Goal: Contribute content: Add original content to the website for others to see

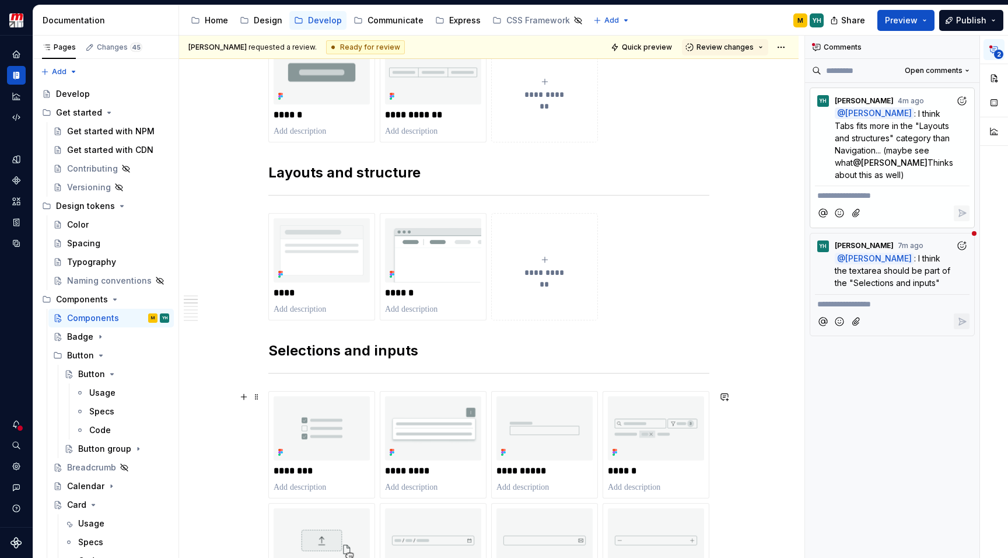
scroll to position [257, 0]
click at [543, 260] on icon "submit" at bounding box center [544, 258] width 9 height 9
type textarea "*"
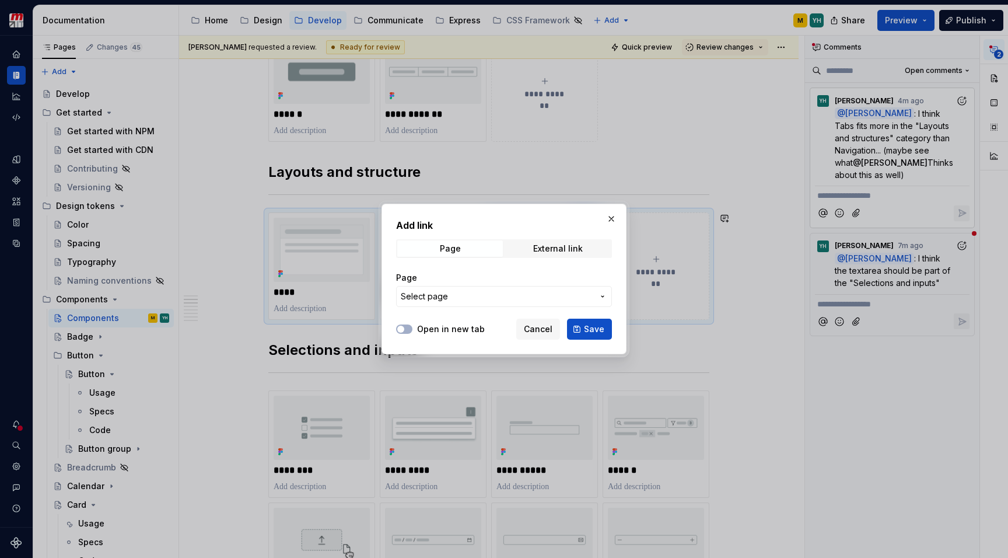
click at [494, 290] on button "Select page" at bounding box center [504, 296] width 216 height 21
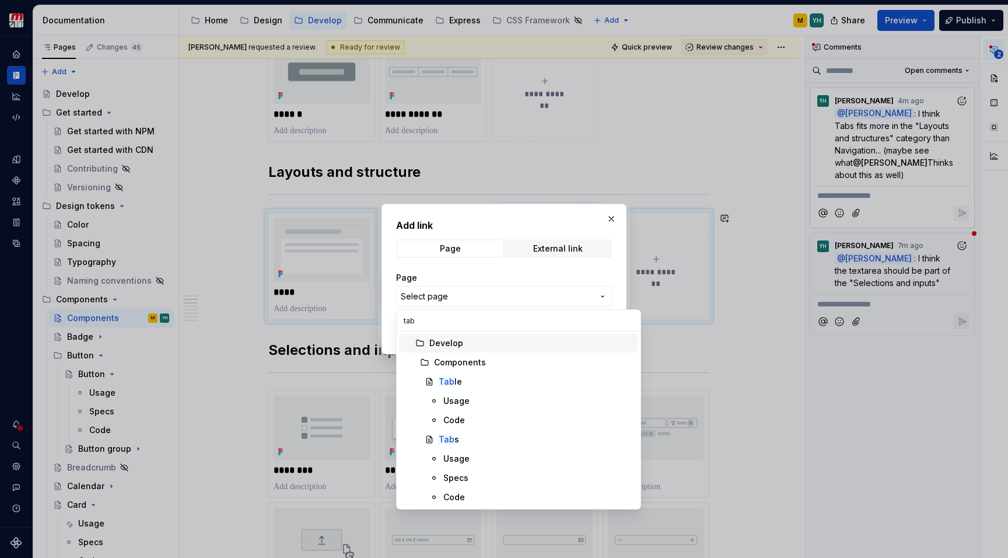
type input "tabs"
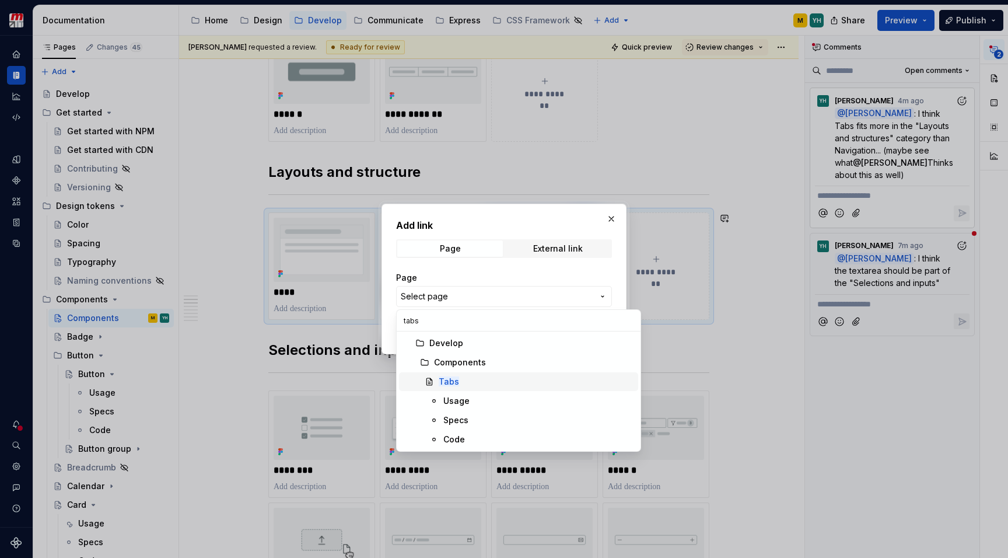
click at [492, 384] on div "Tabs" at bounding box center [536, 382] width 195 height 12
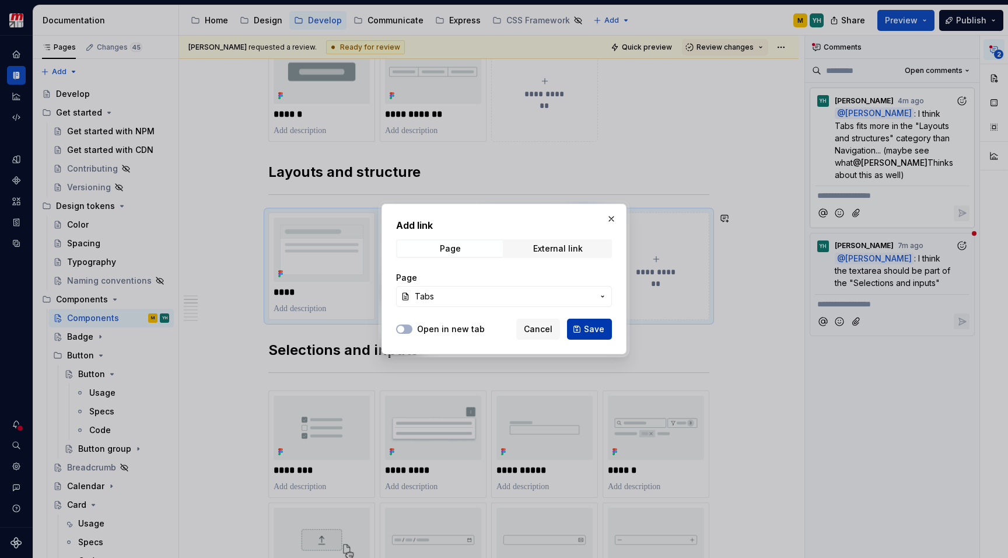
click at [608, 328] on button "Save" at bounding box center [589, 328] width 45 height 21
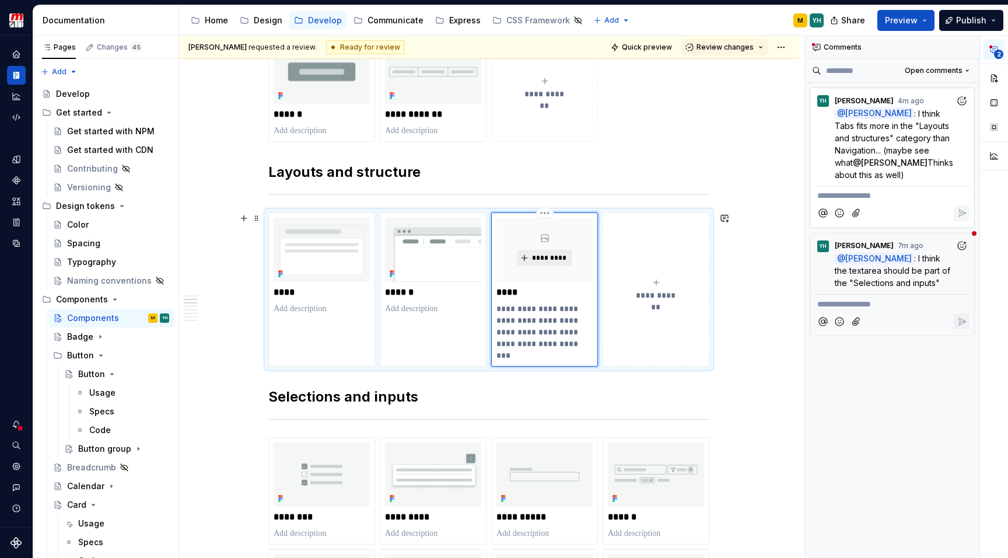
click at [550, 257] on span "*********" at bounding box center [549, 257] width 36 height 9
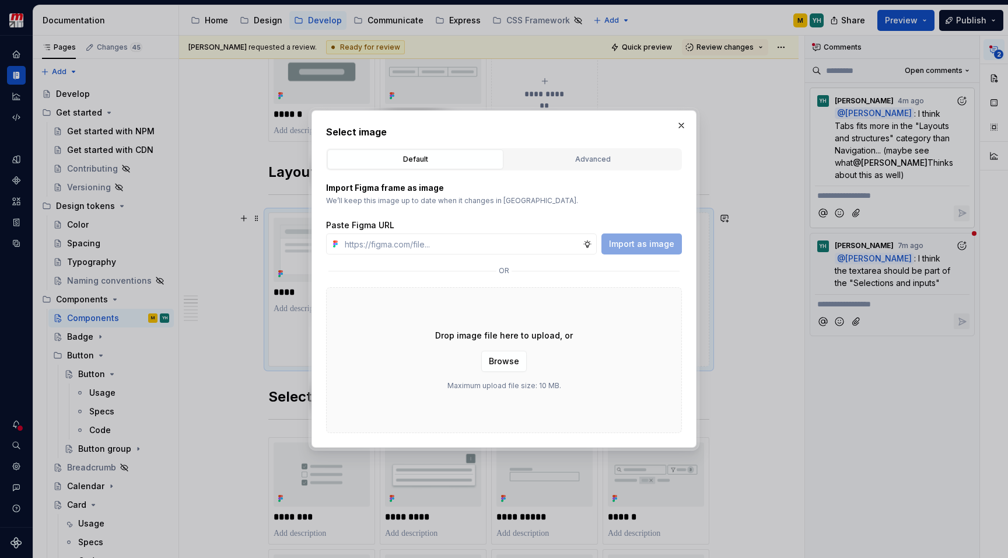
type textarea "*"
click at [588, 169] on button "Advanced" at bounding box center [592, 159] width 176 height 20
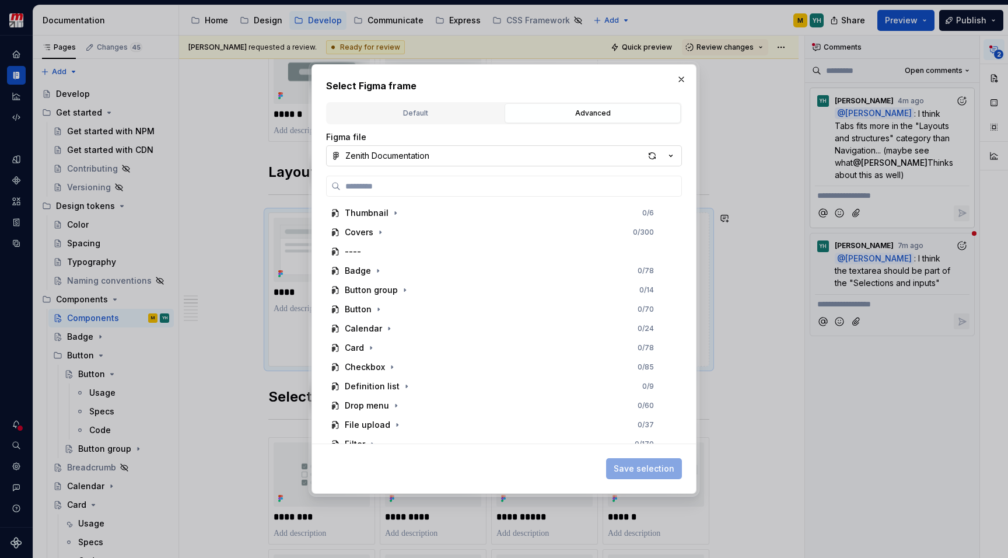
click at [548, 156] on button "Zenith Documentation" at bounding box center [504, 155] width 356 height 21
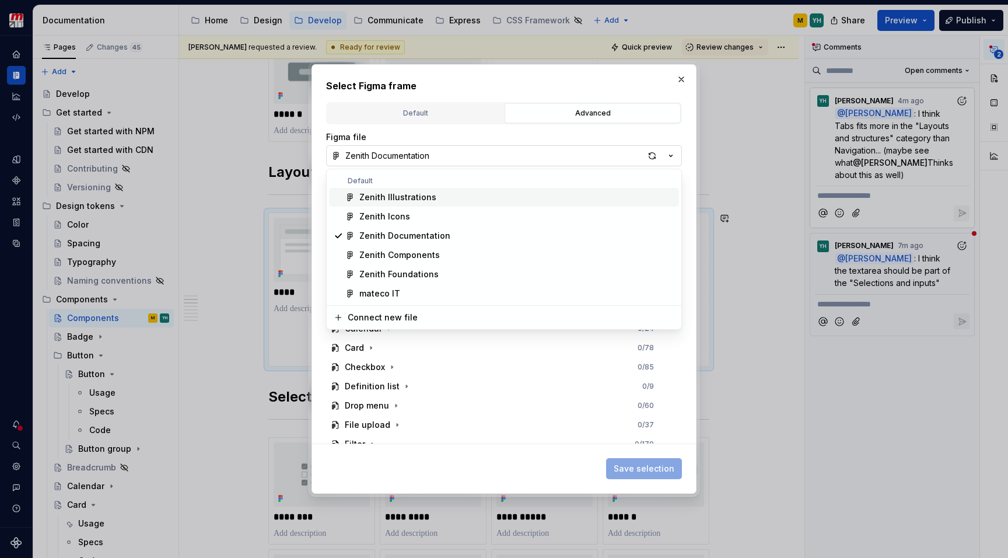
click at [668, 153] on div "Select Figma frame Default Advanced Import Figma frame as image We’ll keep this…" at bounding box center [504, 279] width 1008 height 558
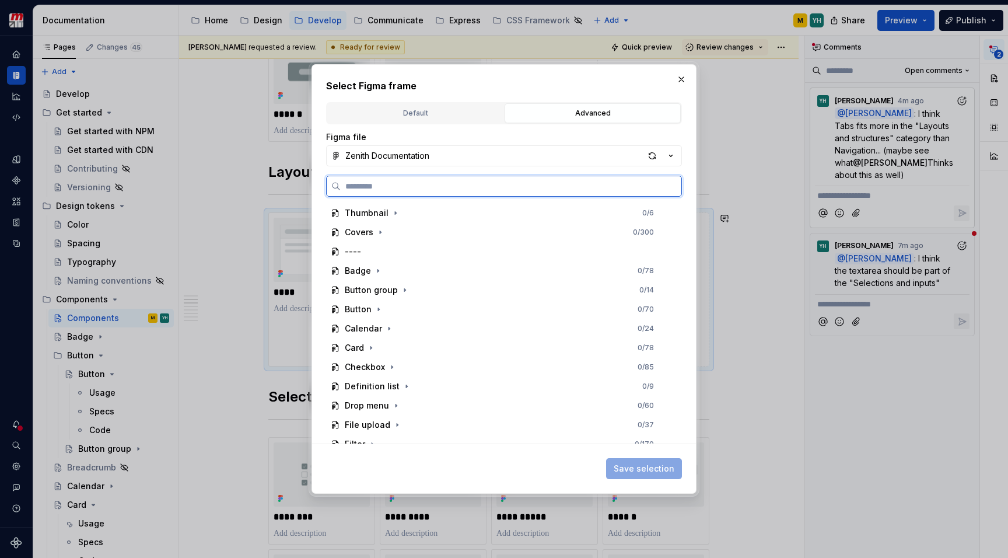
click at [595, 187] on input "search" at bounding box center [511, 186] width 341 height 12
type input "****"
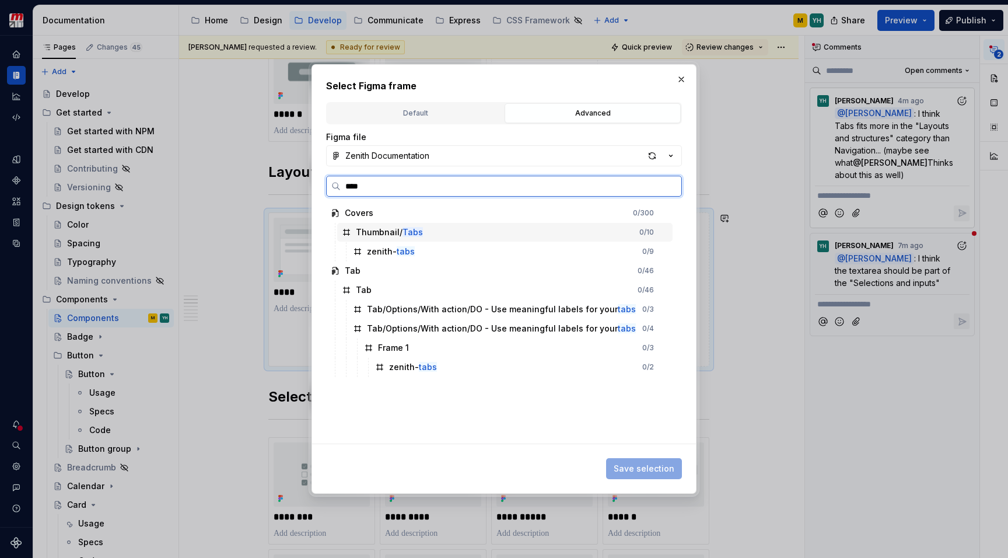
click at [490, 226] on div "Thumbnail/ Tabs 0 / 10" at bounding box center [504, 232] width 335 height 19
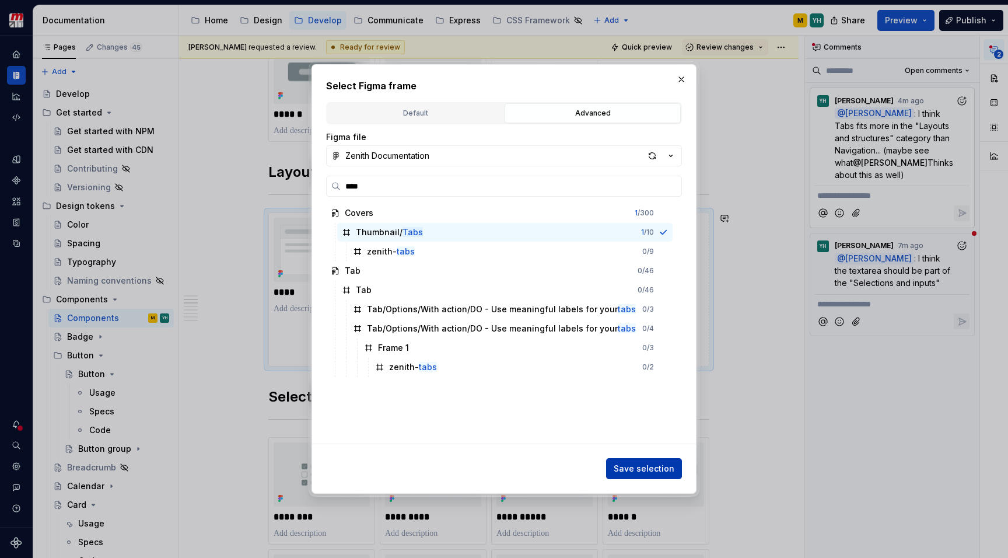
click at [633, 467] on span "Save selection" at bounding box center [643, 468] width 61 height 12
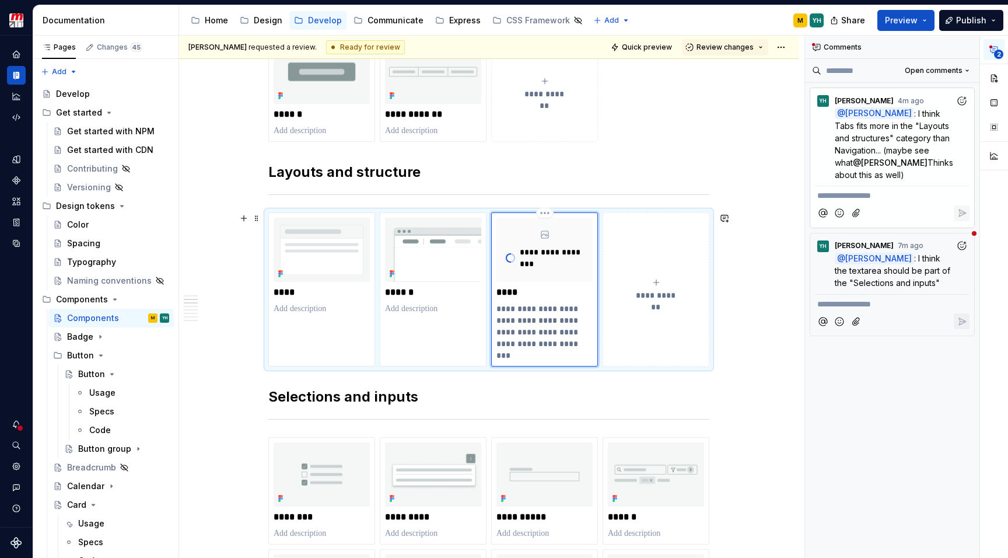
click at [524, 326] on p "**********" at bounding box center [544, 332] width 96 height 58
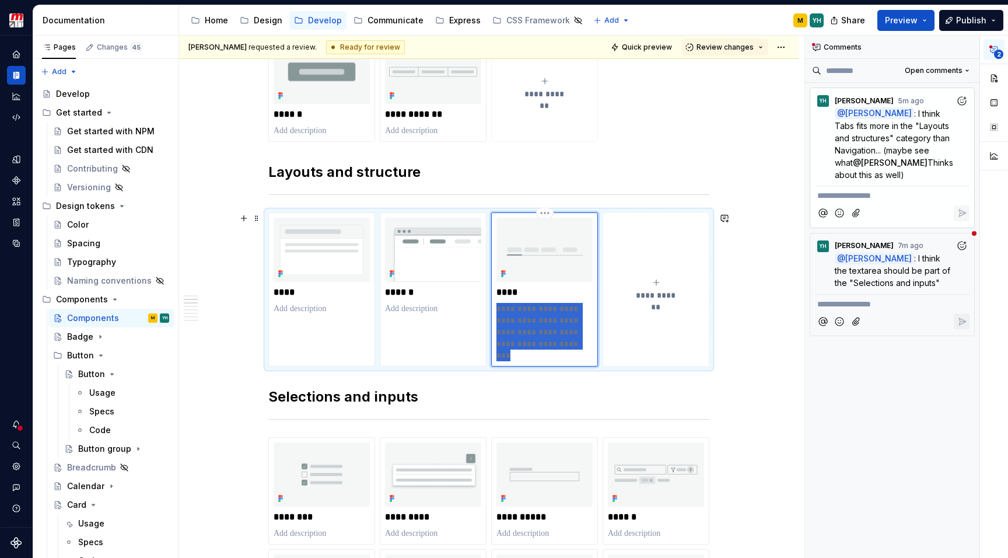
click at [524, 326] on p "**********" at bounding box center [544, 332] width 96 height 58
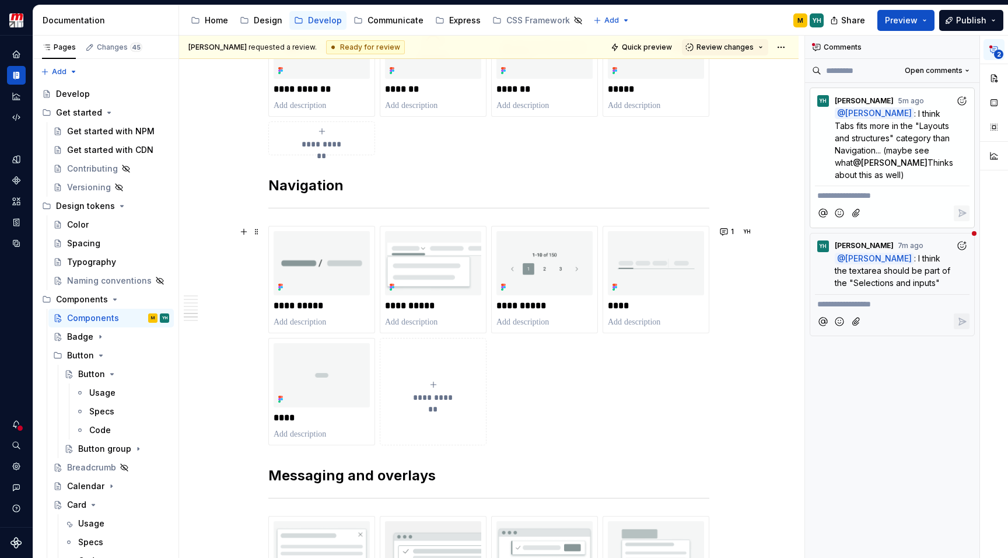
scroll to position [1483, 0]
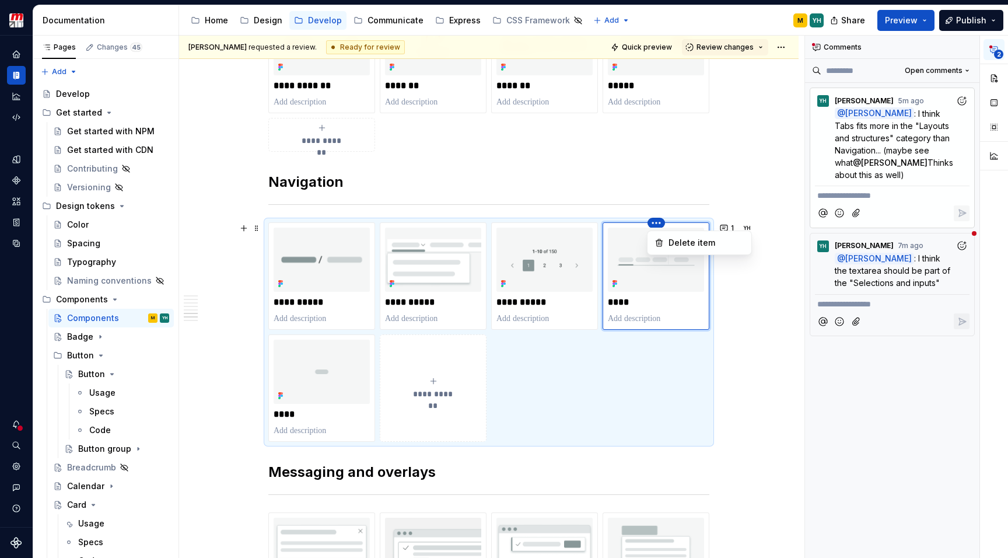
click at [658, 225] on html "Zenith Design System M Design system data Documentation Accessibility guide for…" at bounding box center [504, 279] width 1008 height 558
click at [672, 244] on div "Delete item" at bounding box center [706, 243] width 76 height 12
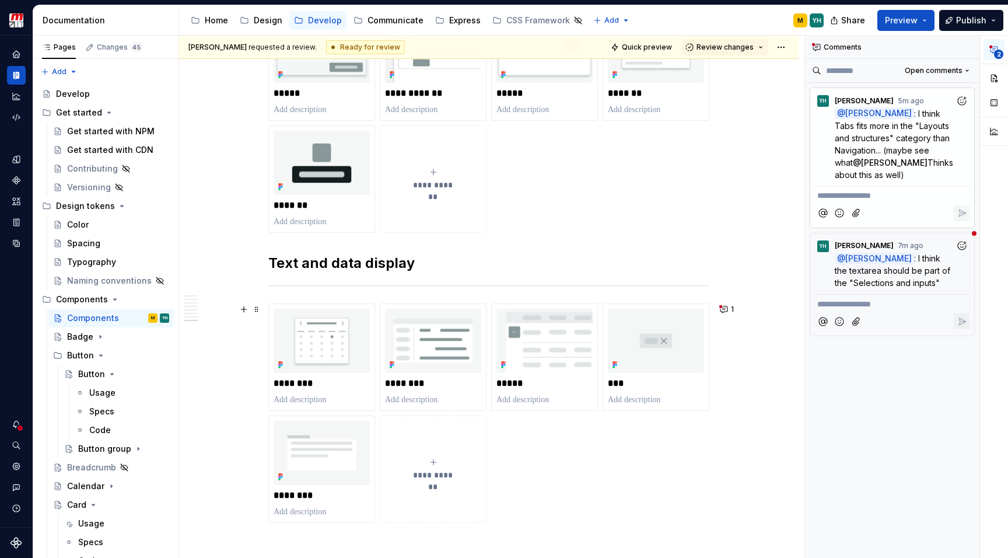
scroll to position [1928, 0]
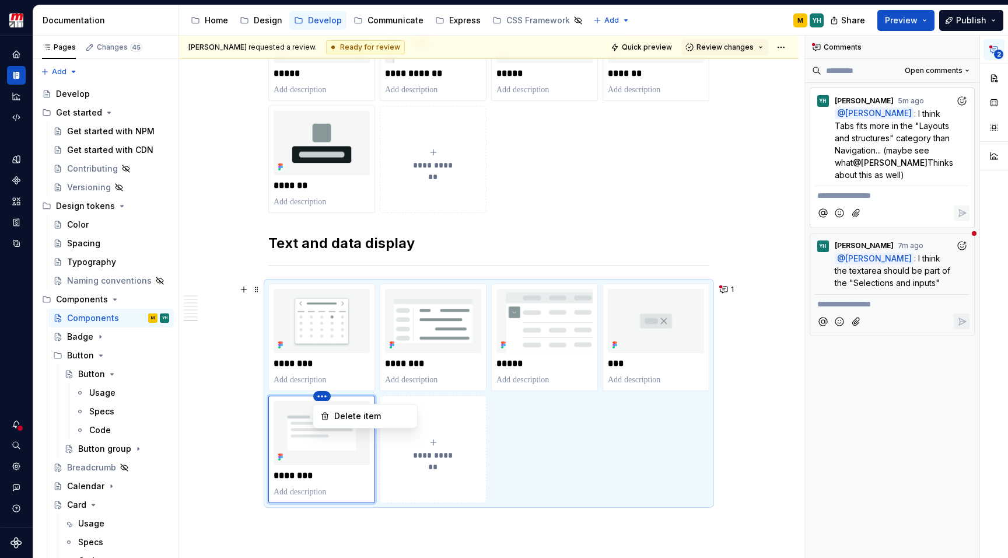
click at [322, 398] on html "Zenith Design System M Design system data Documentation Accessibility guide for…" at bounding box center [504, 279] width 1008 height 558
click at [342, 419] on div "Delete item" at bounding box center [372, 416] width 76 height 12
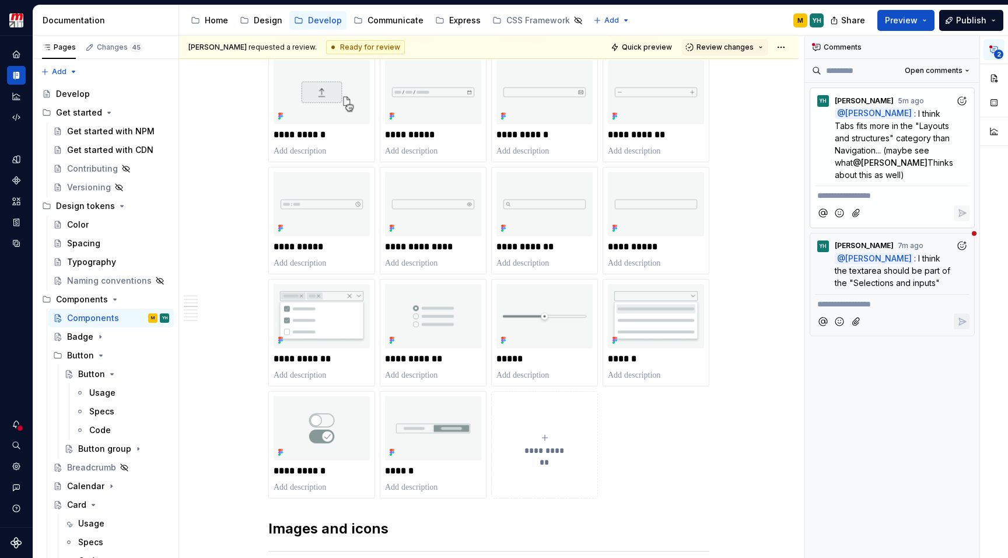
scroll to position [703, 0]
click at [545, 438] on icon "submit" at bounding box center [544, 437] width 5 height 5
type textarea "*"
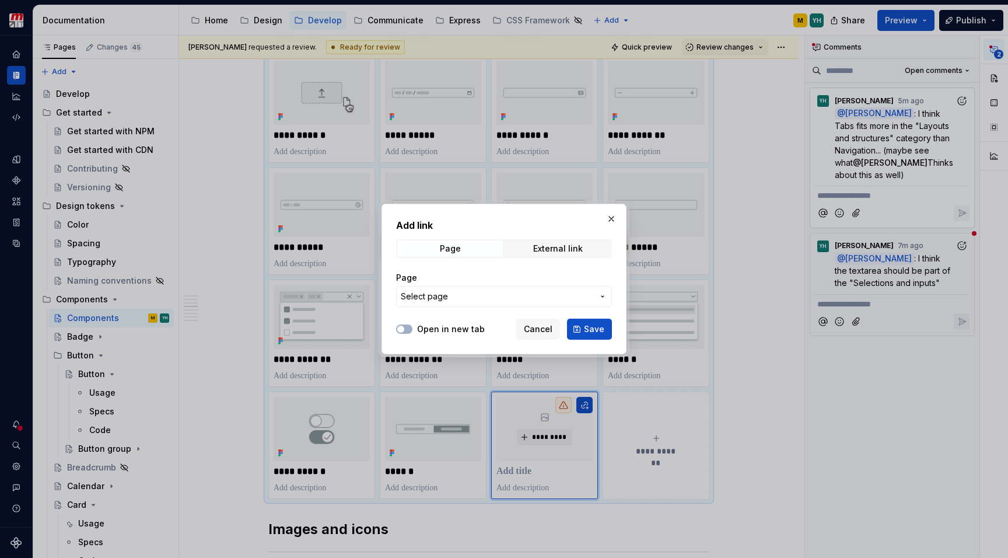
click at [518, 298] on span "Select page" at bounding box center [497, 296] width 192 height 12
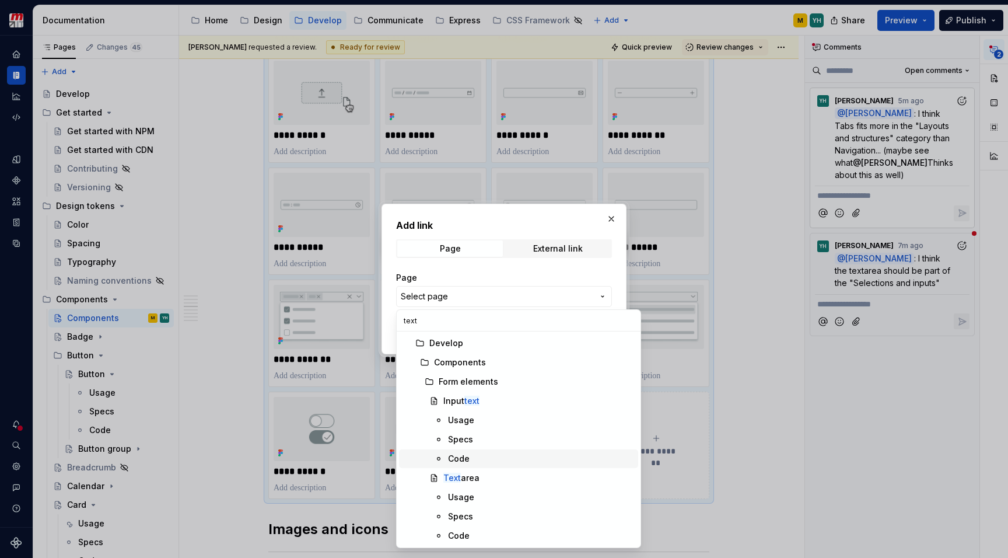
type input "text"
click at [476, 472] on div "Text area" at bounding box center [461, 478] width 36 height 12
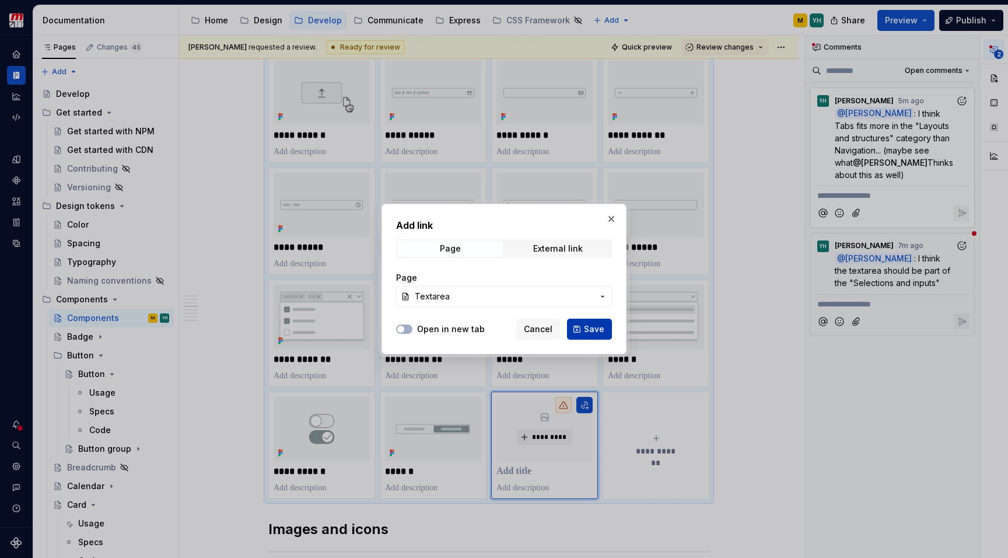
click at [594, 330] on span "Save" at bounding box center [594, 329] width 20 height 12
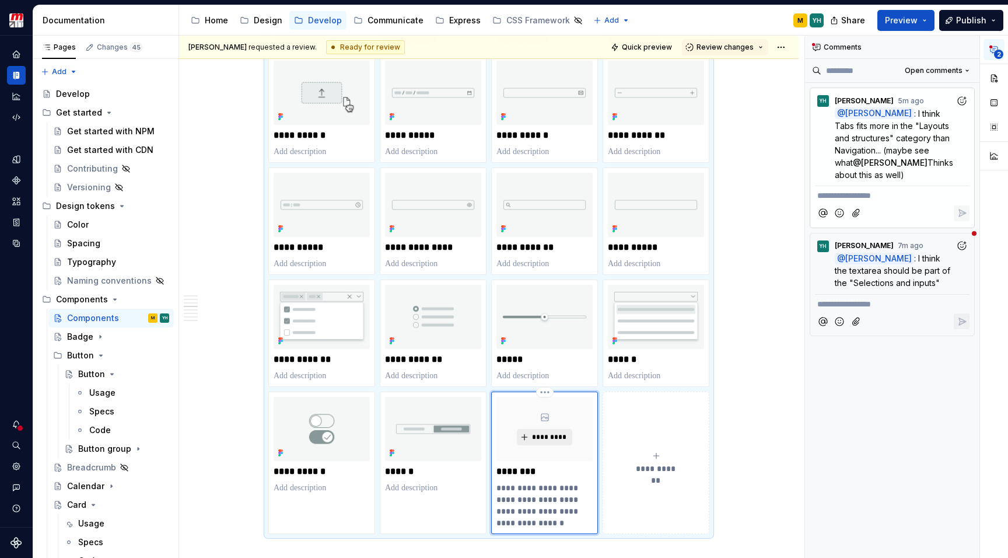
click at [548, 433] on span "*********" at bounding box center [549, 436] width 36 height 9
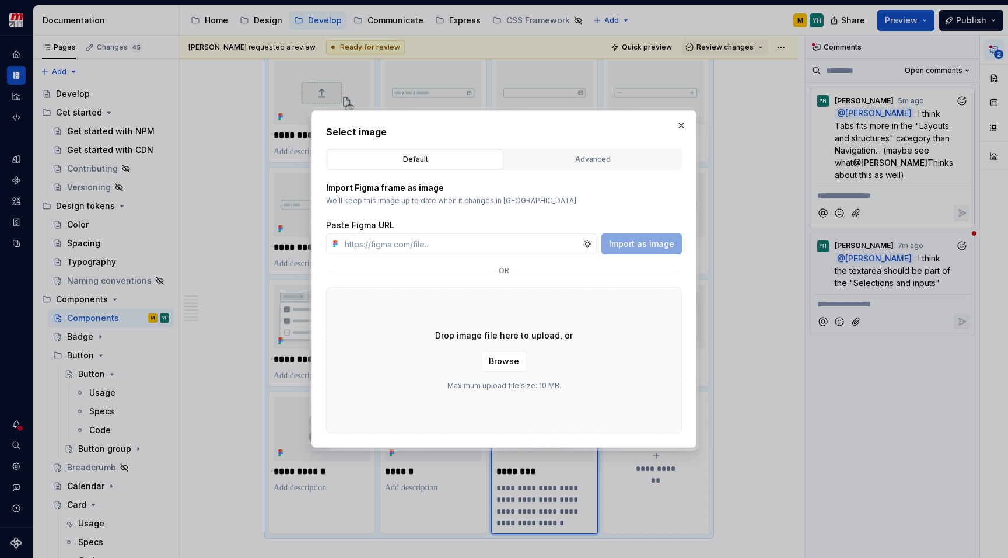
type textarea "*"
click at [583, 150] on button "Advanced" at bounding box center [592, 159] width 176 height 20
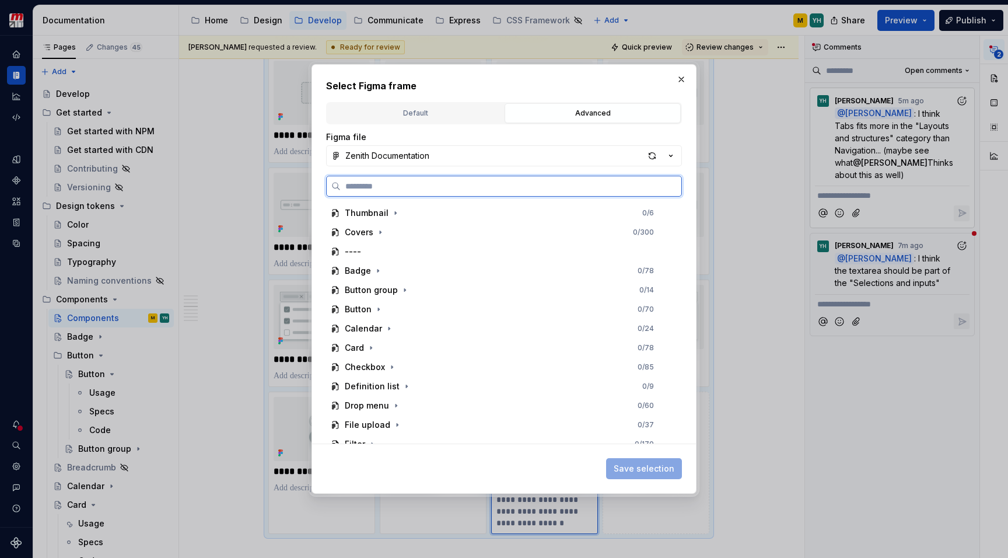
click at [472, 186] on input "search" at bounding box center [511, 186] width 341 height 12
type input "****"
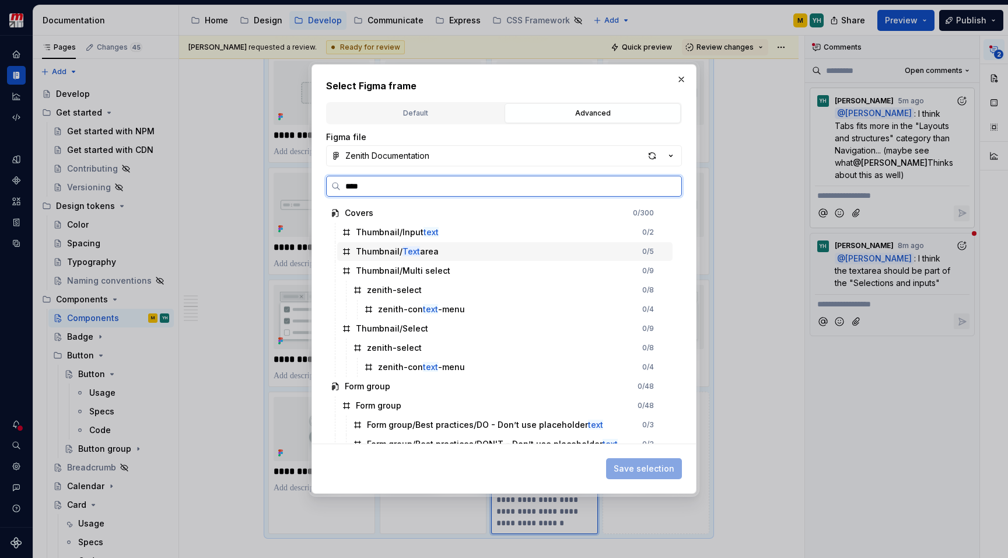
click at [439, 254] on div "Thumbnail/ Text area 0 / 5" at bounding box center [504, 251] width 335 height 19
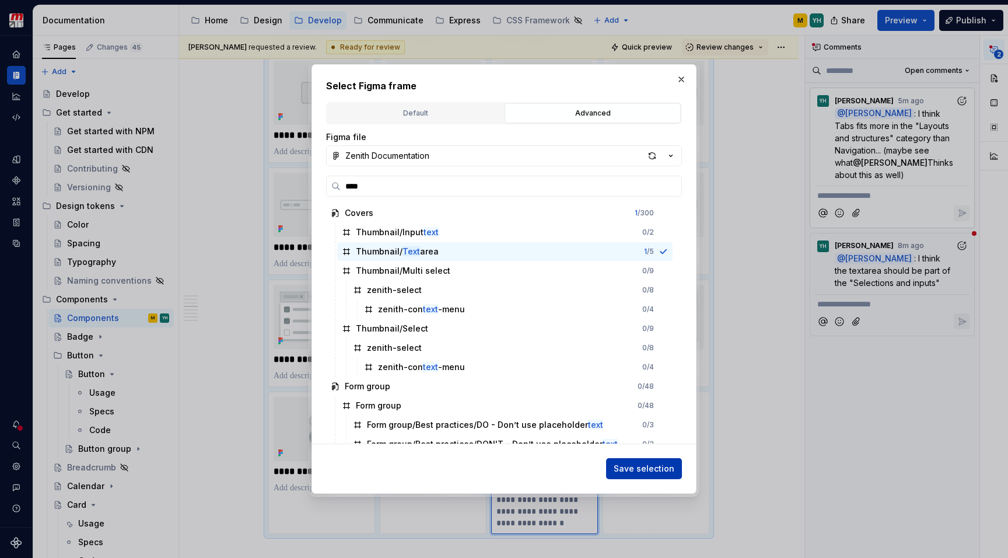
click at [630, 462] on button "Save selection" at bounding box center [644, 468] width 76 height 21
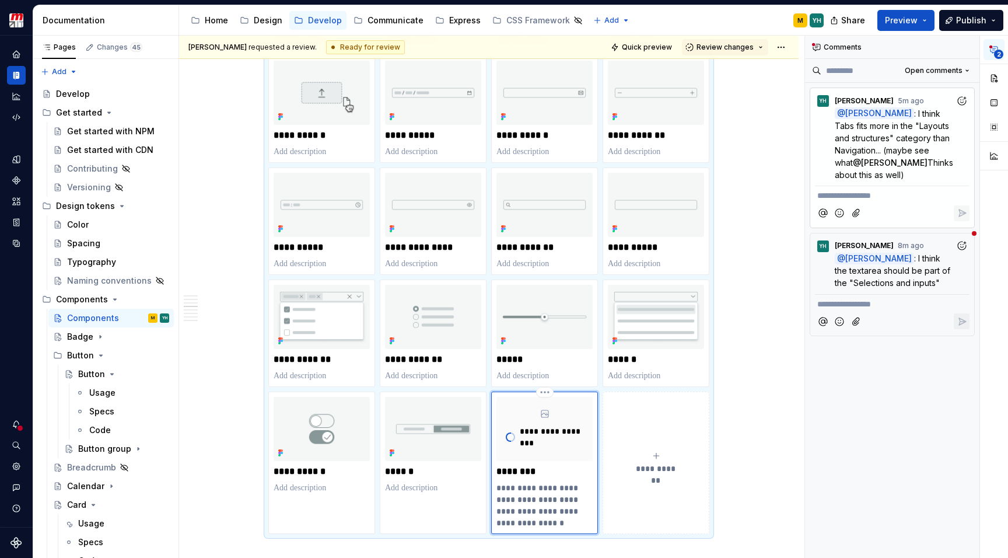
click at [535, 495] on p "**********" at bounding box center [544, 505] width 96 height 47
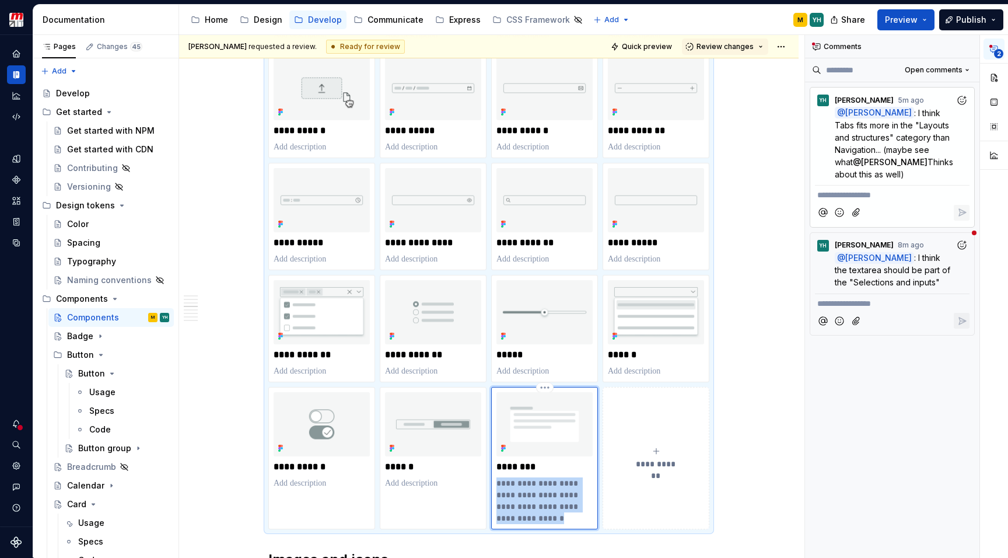
click at [535, 495] on p "**********" at bounding box center [544, 500] width 96 height 47
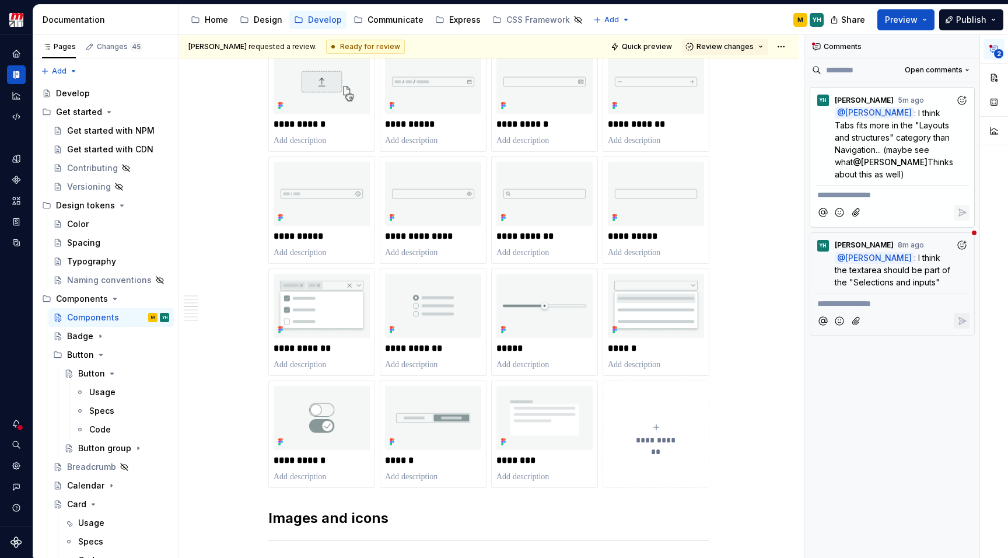
scroll to position [715, 0]
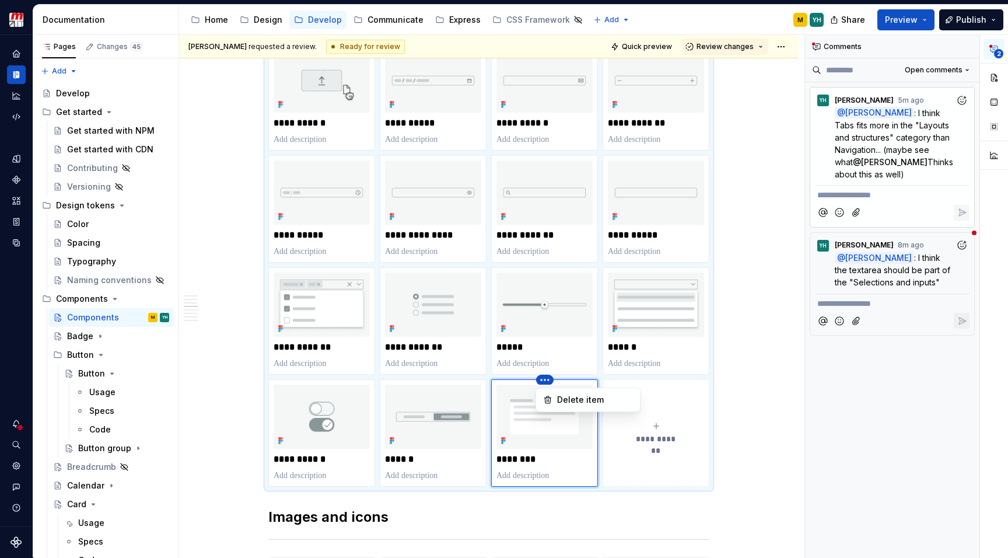
click at [393, 327] on html "Zenith Design System M Design system data Documentation Accessibility guide for…" at bounding box center [504, 279] width 1008 height 558
click at [514, 386] on html "Zenith Design System M Design system data Documentation Accessibility guide for…" at bounding box center [504, 279] width 1008 height 558
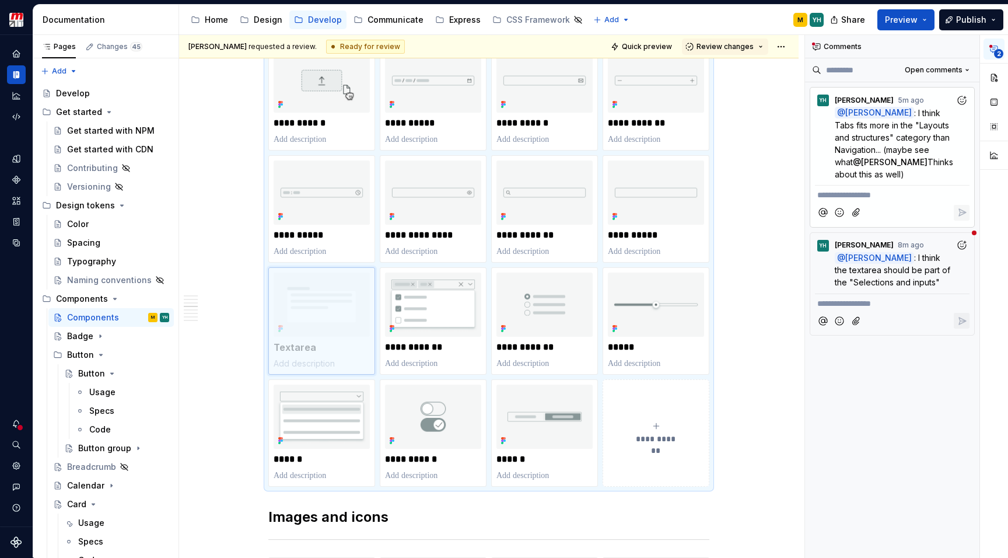
drag, startPoint x: 539, startPoint y: 386, endPoint x: 328, endPoint y: 274, distance: 239.0
click at [328, 274] on body "Zenith Design System M Design system data Documentation Accessibility guide for…" at bounding box center [504, 279] width 1008 height 558
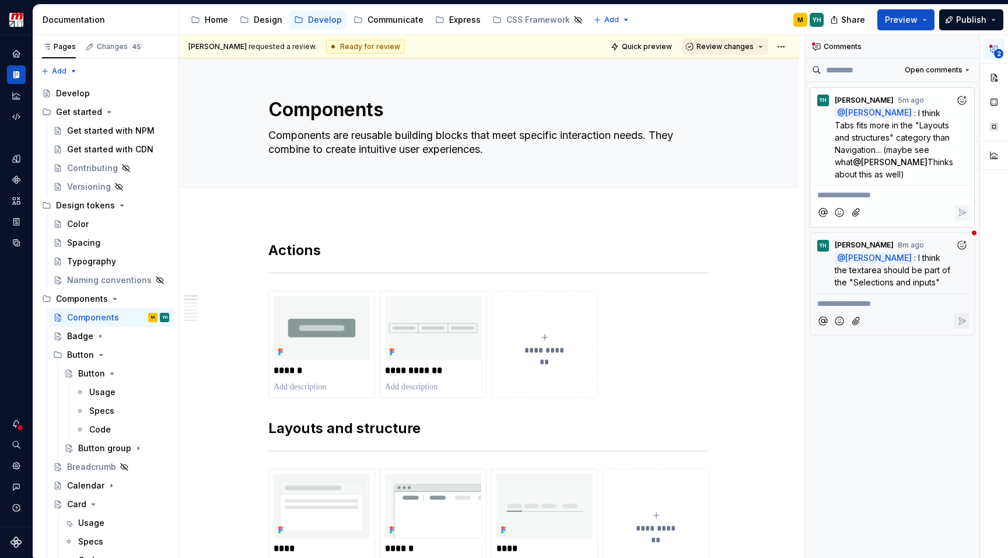
scroll to position [0, 0]
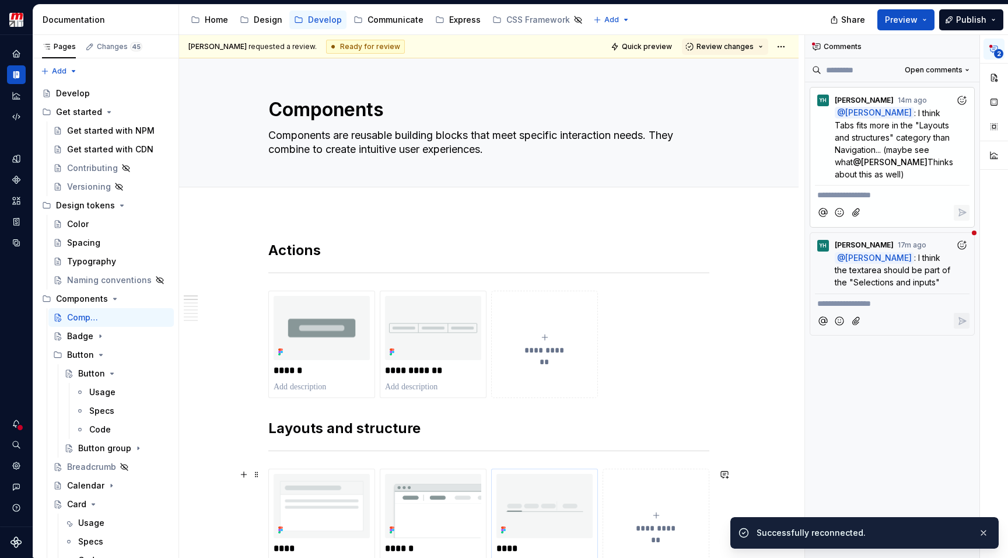
type textarea "*"
